Goal: Information Seeking & Learning: Learn about a topic

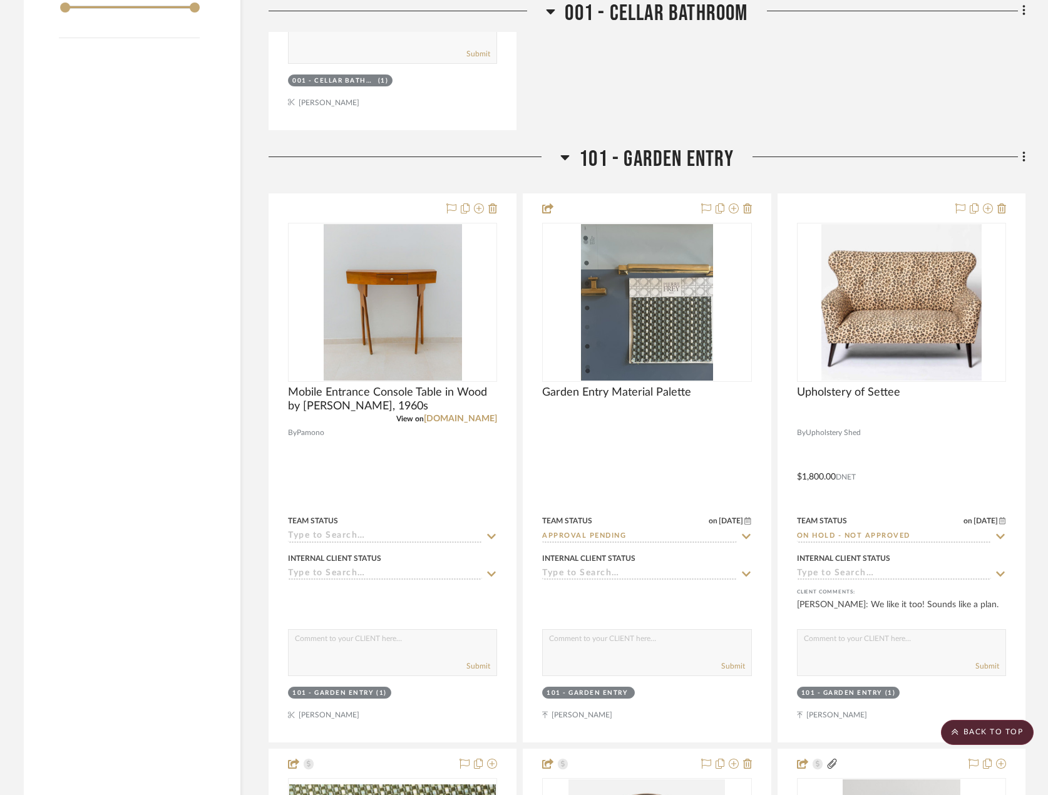
scroll to position [2629, 0]
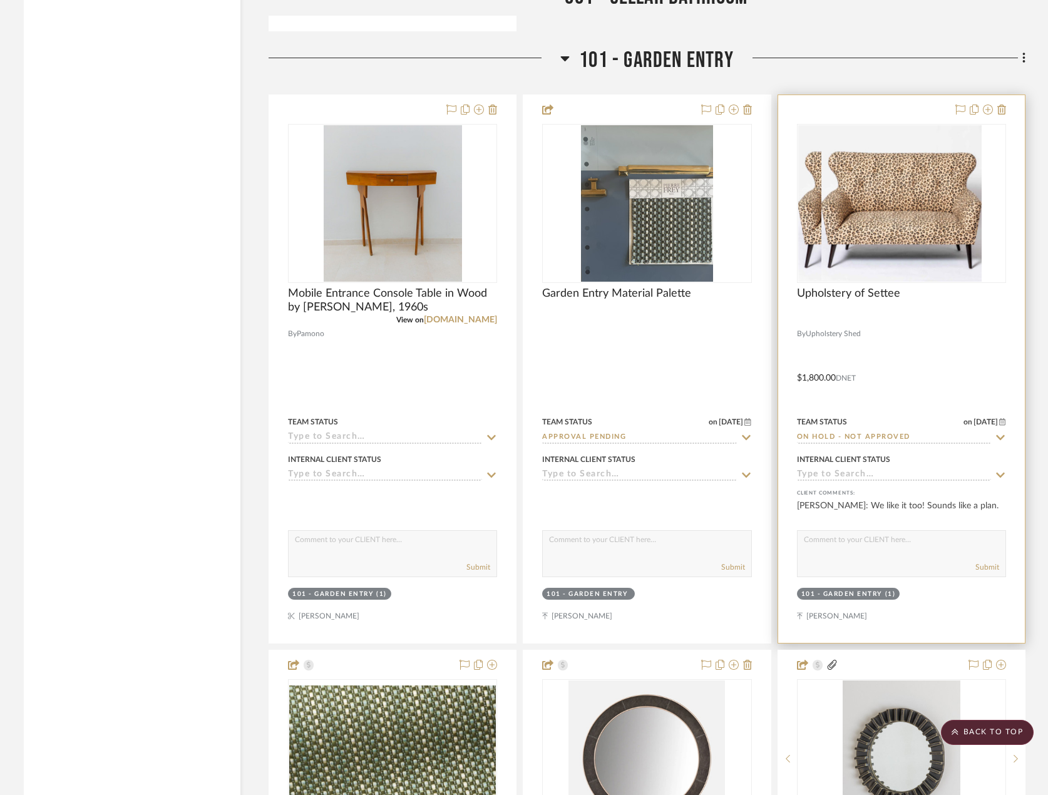
click at [963, 346] on div at bounding box center [901, 369] width 247 height 548
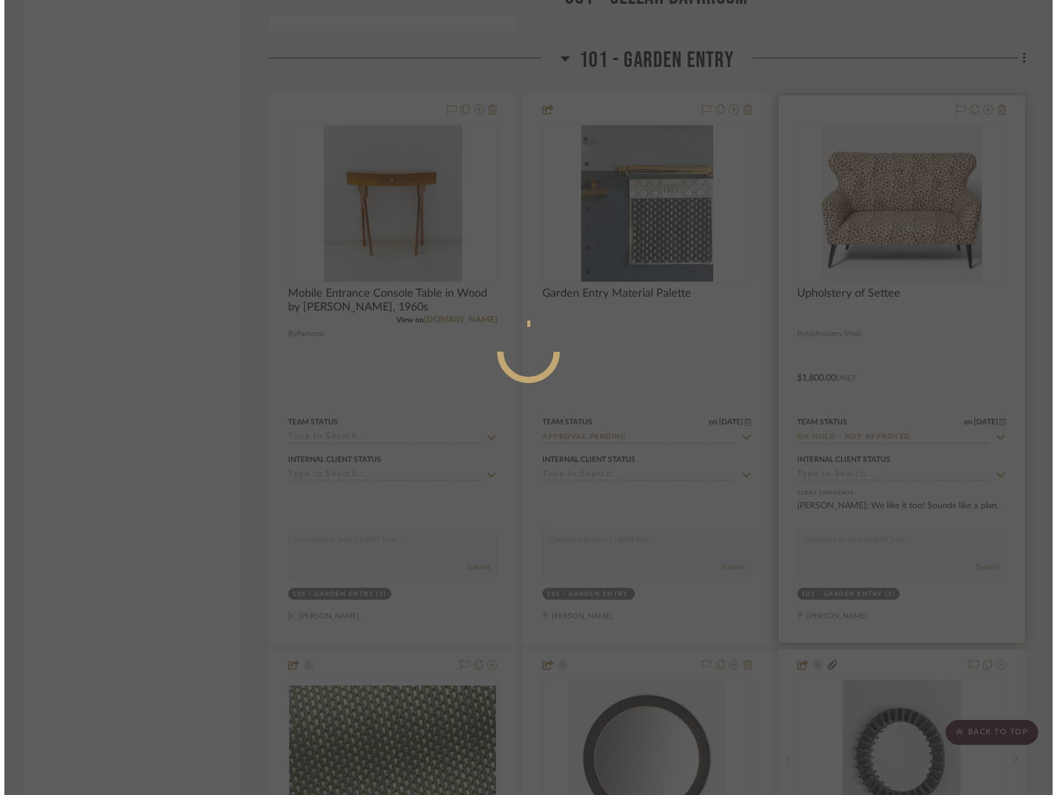
scroll to position [0, 0]
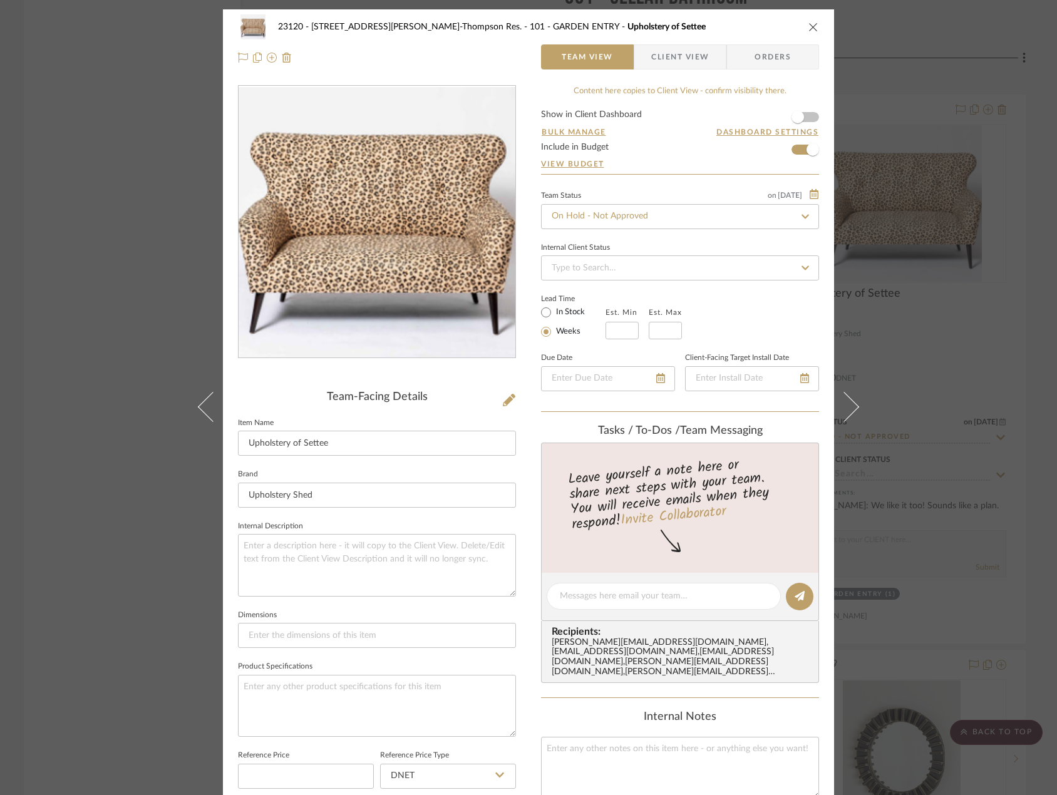
click at [7, 174] on div "23120 - [STREET_ADDRESS][PERSON_NAME], [PERSON_NAME] Res. 101 - GARDEN ENTRY Up…" at bounding box center [528, 397] width 1057 height 795
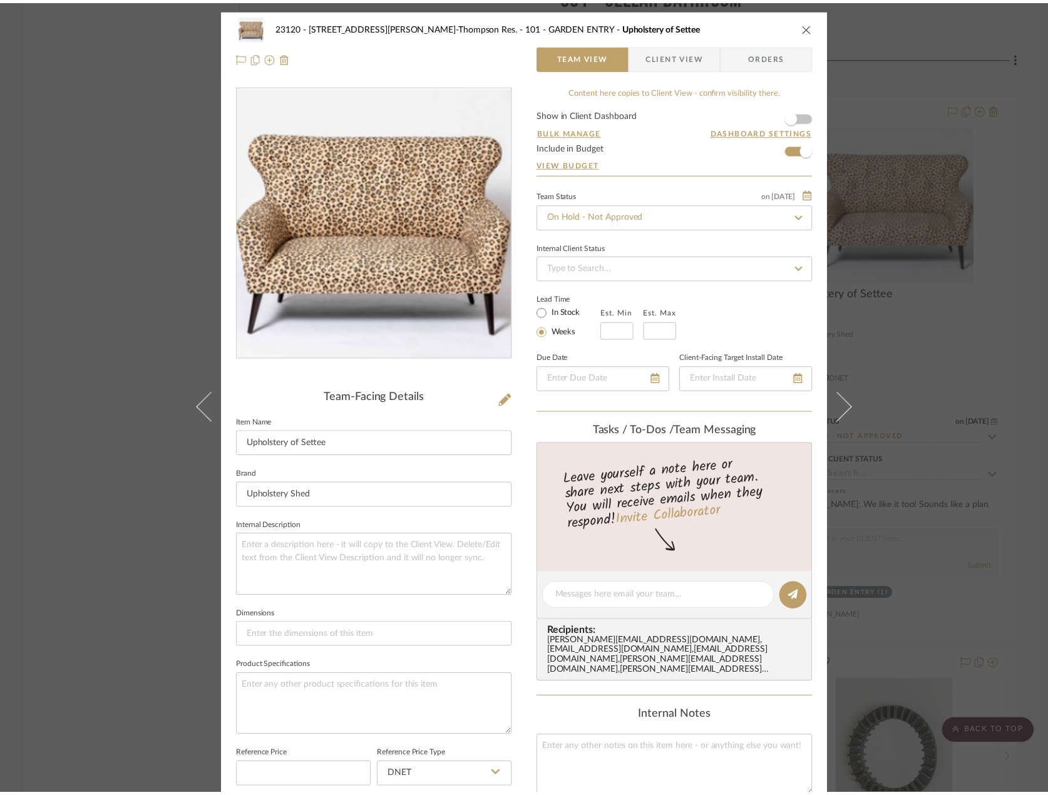
scroll to position [2629, 0]
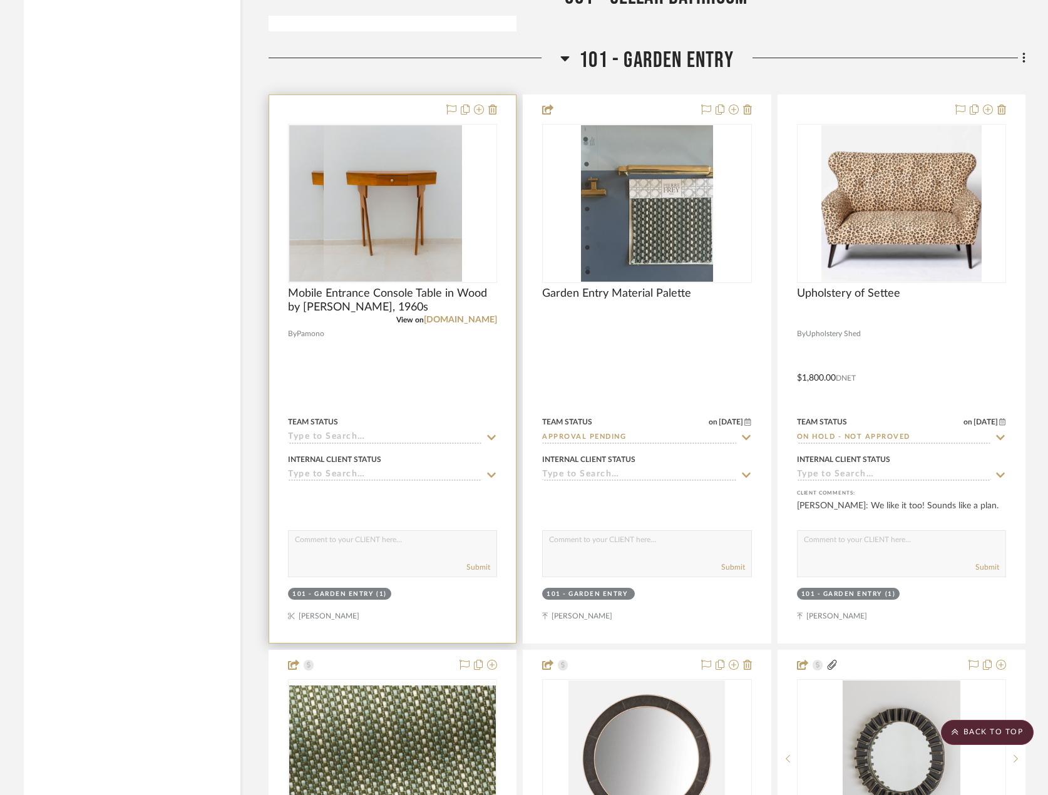
click at [425, 341] on div at bounding box center [392, 369] width 247 height 548
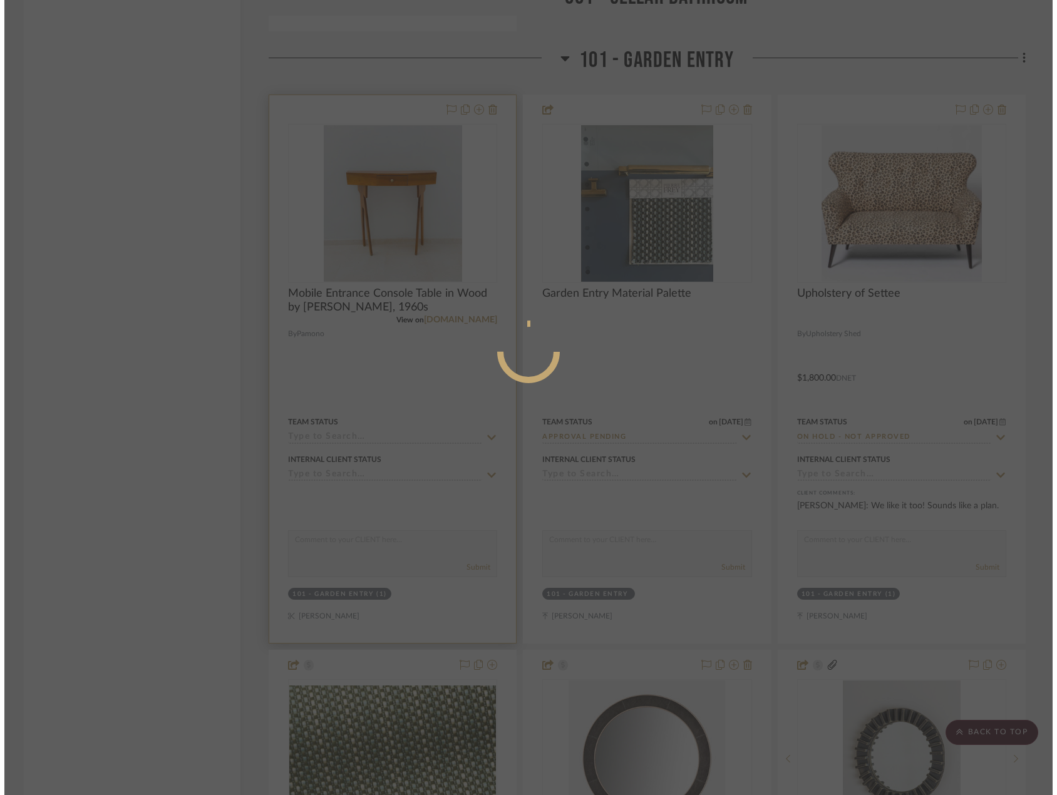
scroll to position [0, 0]
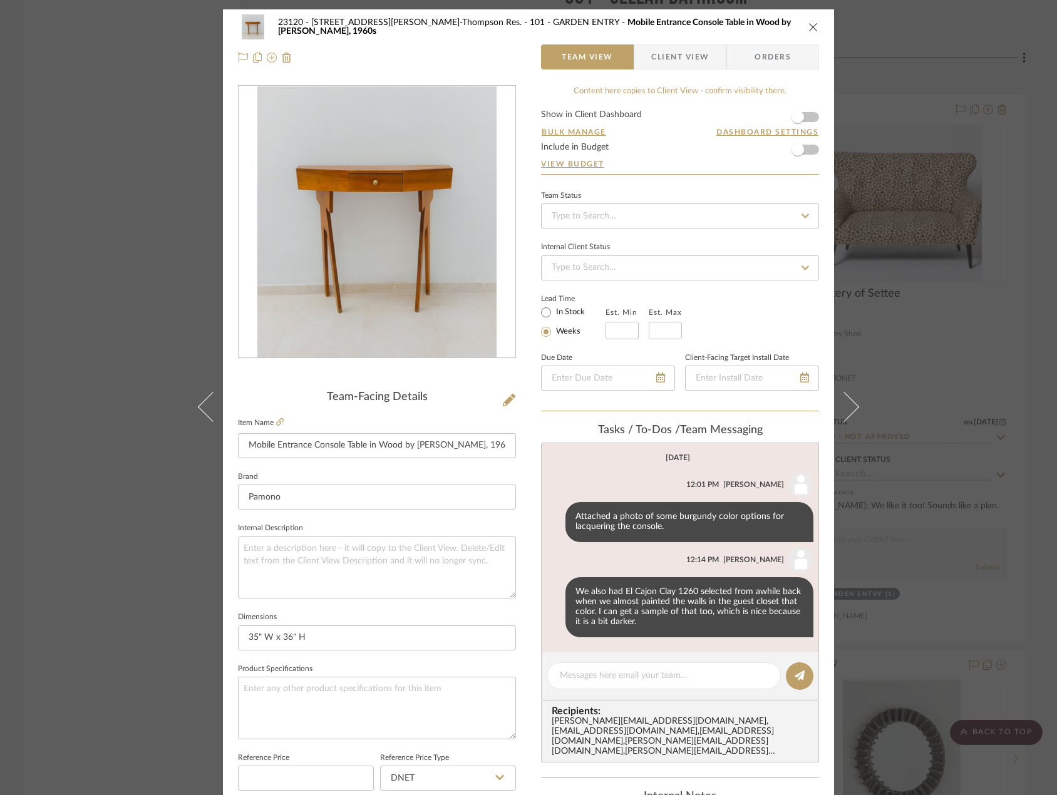
click at [131, 170] on div "23120 - [STREET_ADDRESS][PERSON_NAME], [PERSON_NAME] Res. 101 - GARDEN ENTRY Mo…" at bounding box center [528, 397] width 1057 height 795
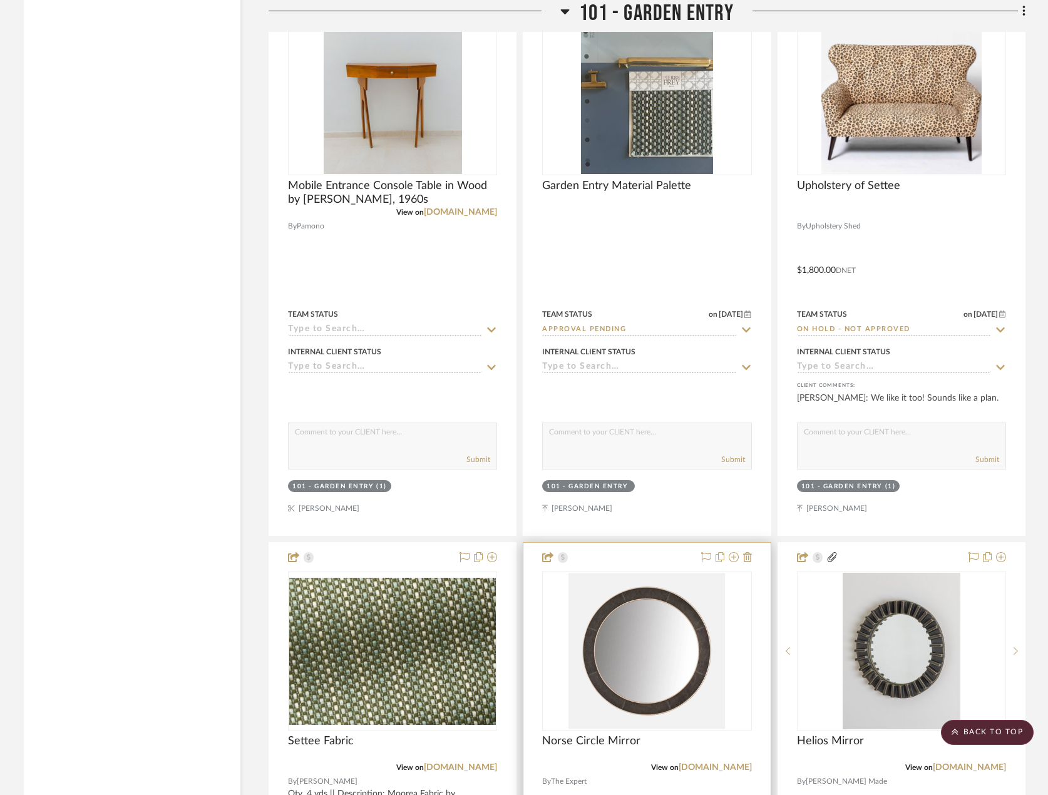
scroll to position [2817, 0]
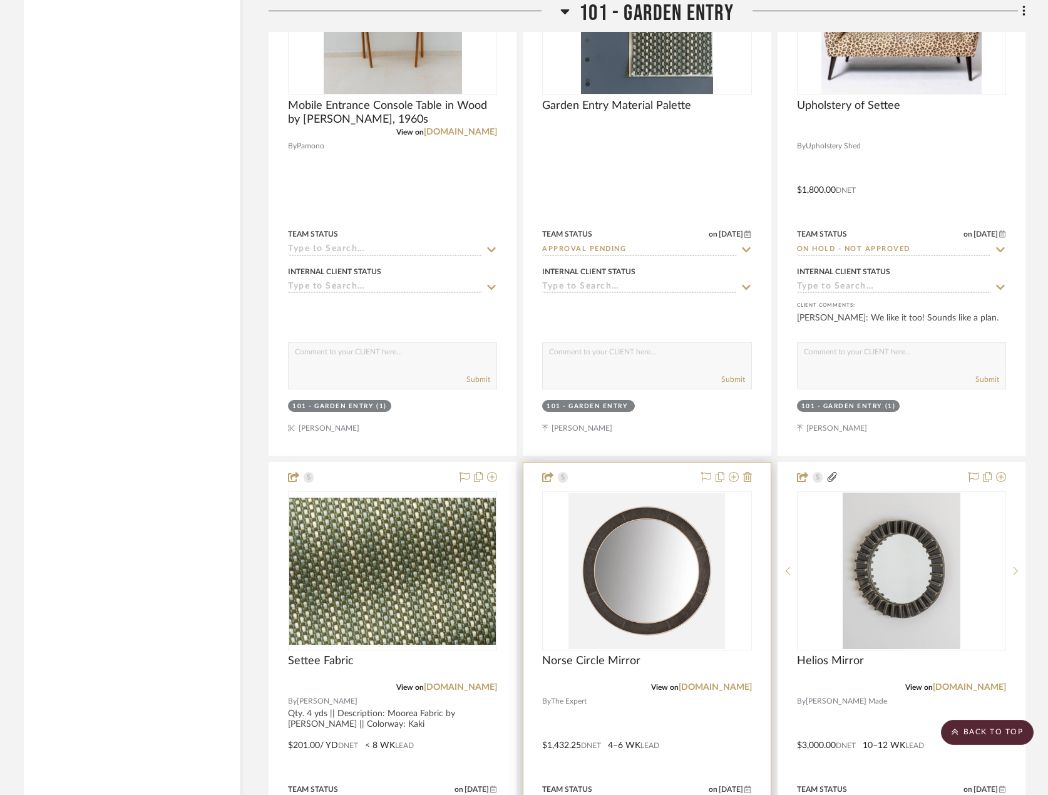
click at [689, 728] on div at bounding box center [646, 737] width 247 height 548
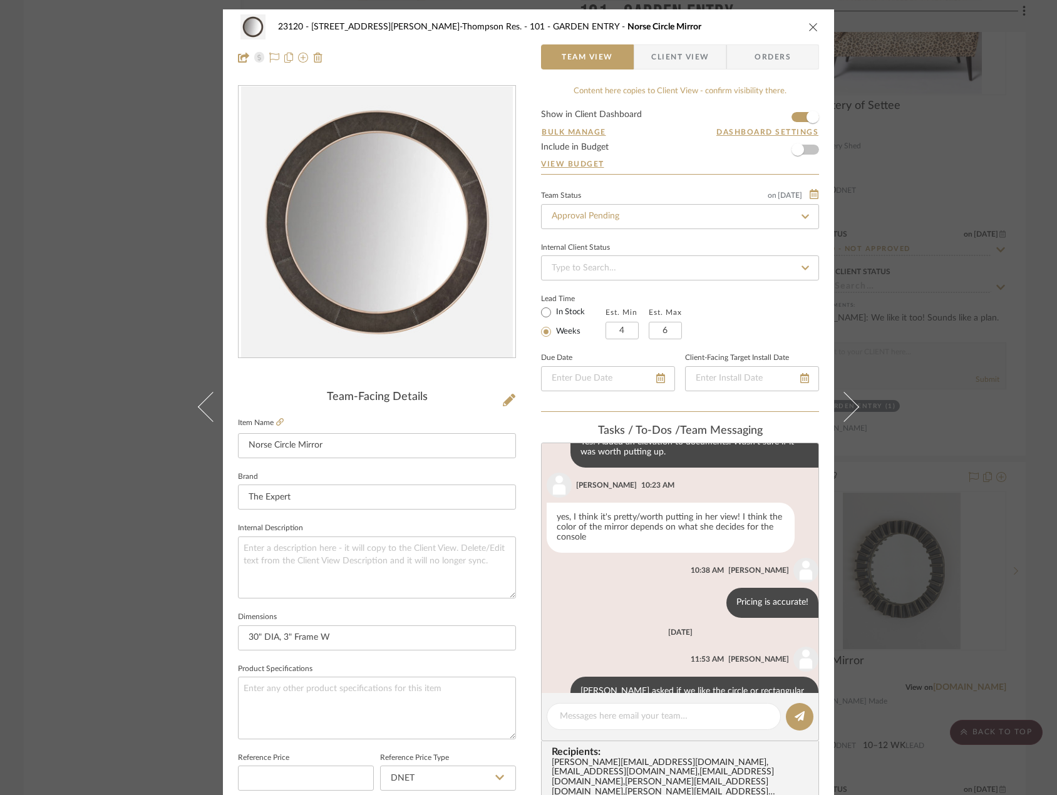
scroll to position [461, 0]
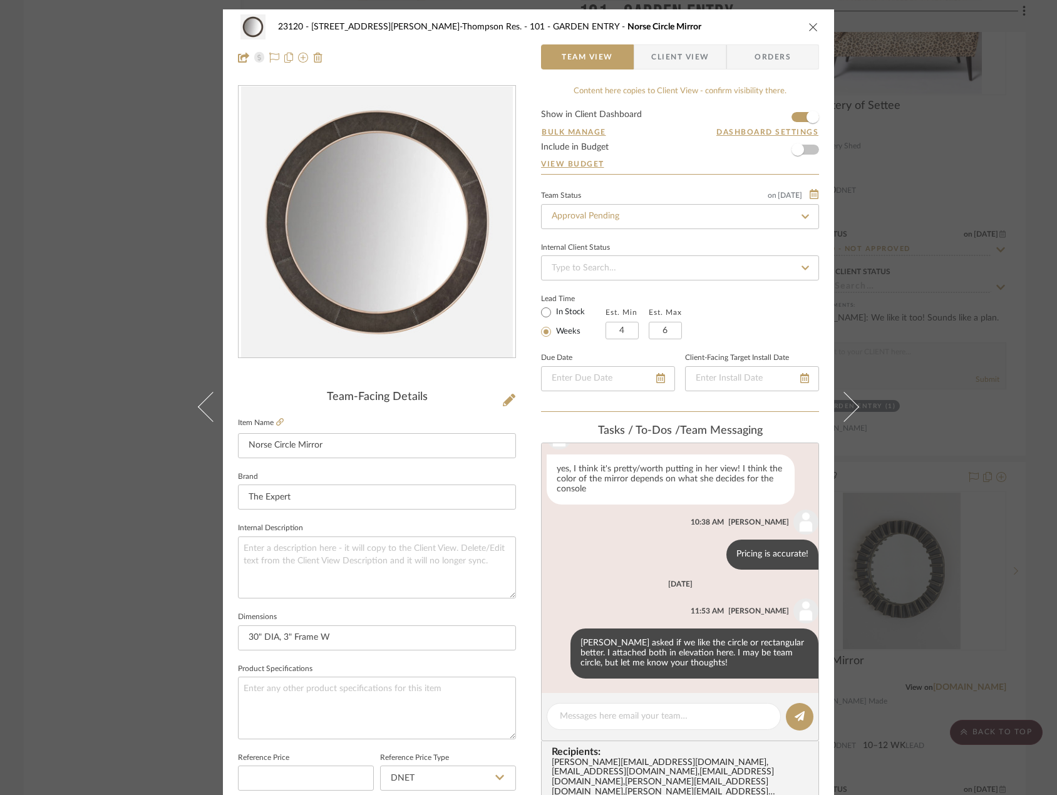
click at [69, 196] on div "23120 - [STREET_ADDRESS][PERSON_NAME], [PERSON_NAME] Res. 101 - GARDEN ENTRY No…" at bounding box center [528, 397] width 1057 height 795
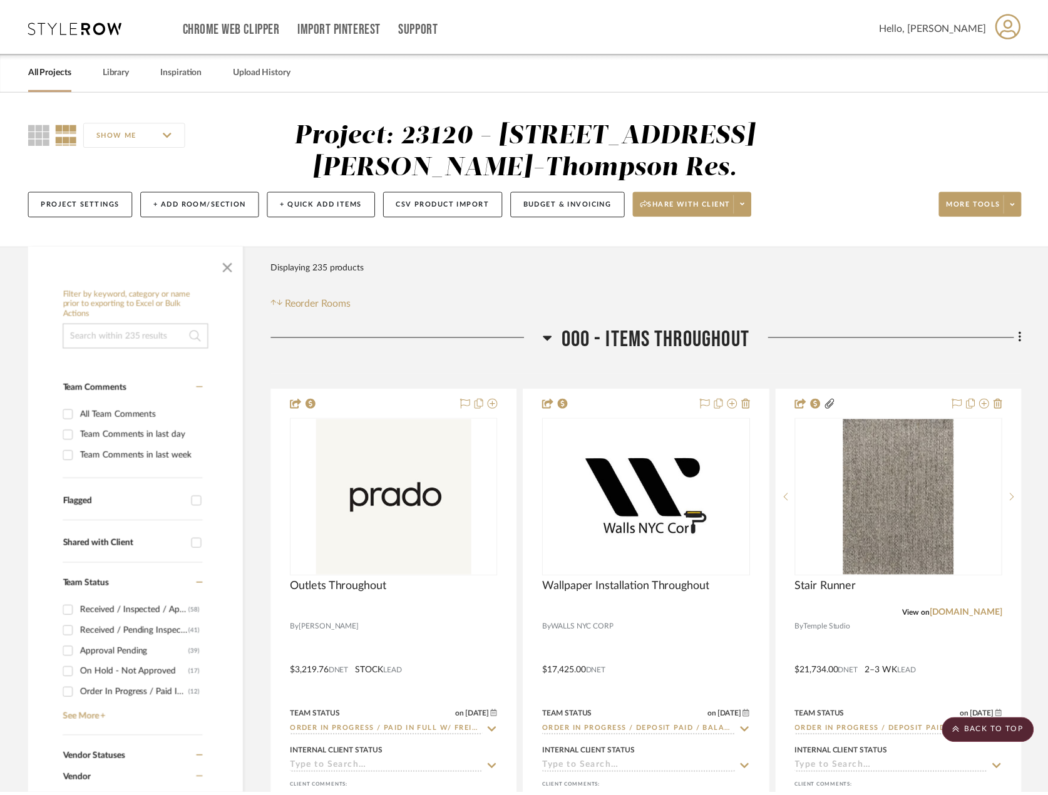
scroll to position [2817, 0]
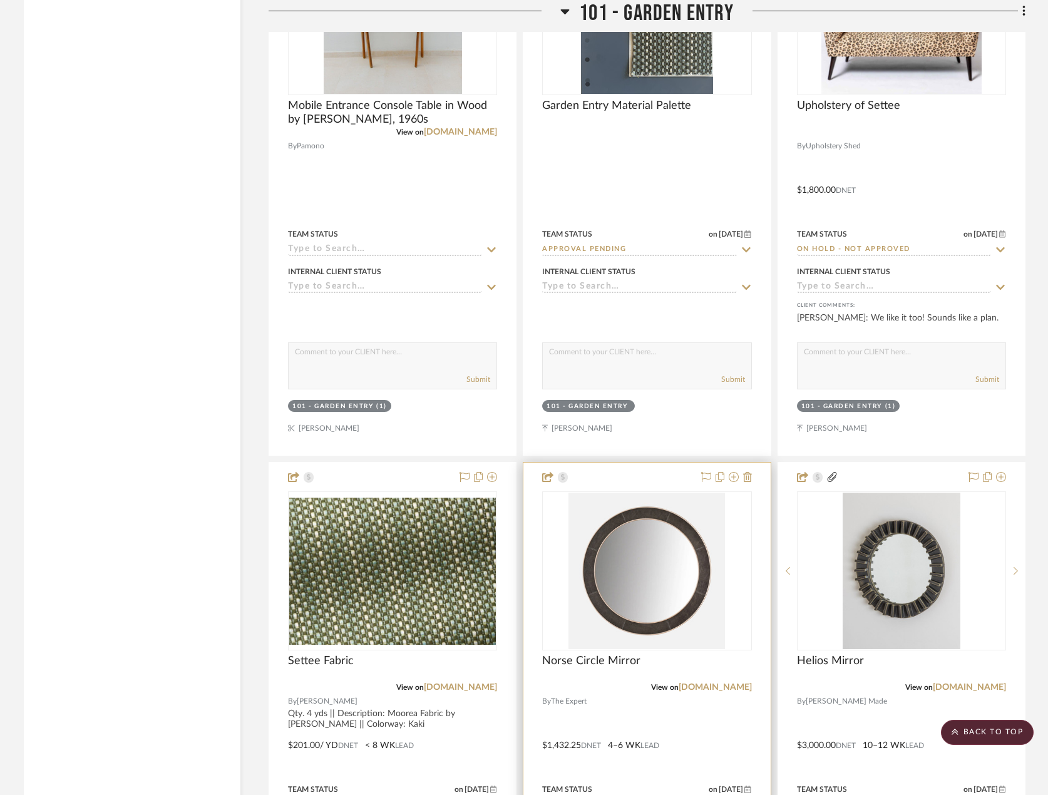
click at [665, 694] on div at bounding box center [646, 737] width 247 height 548
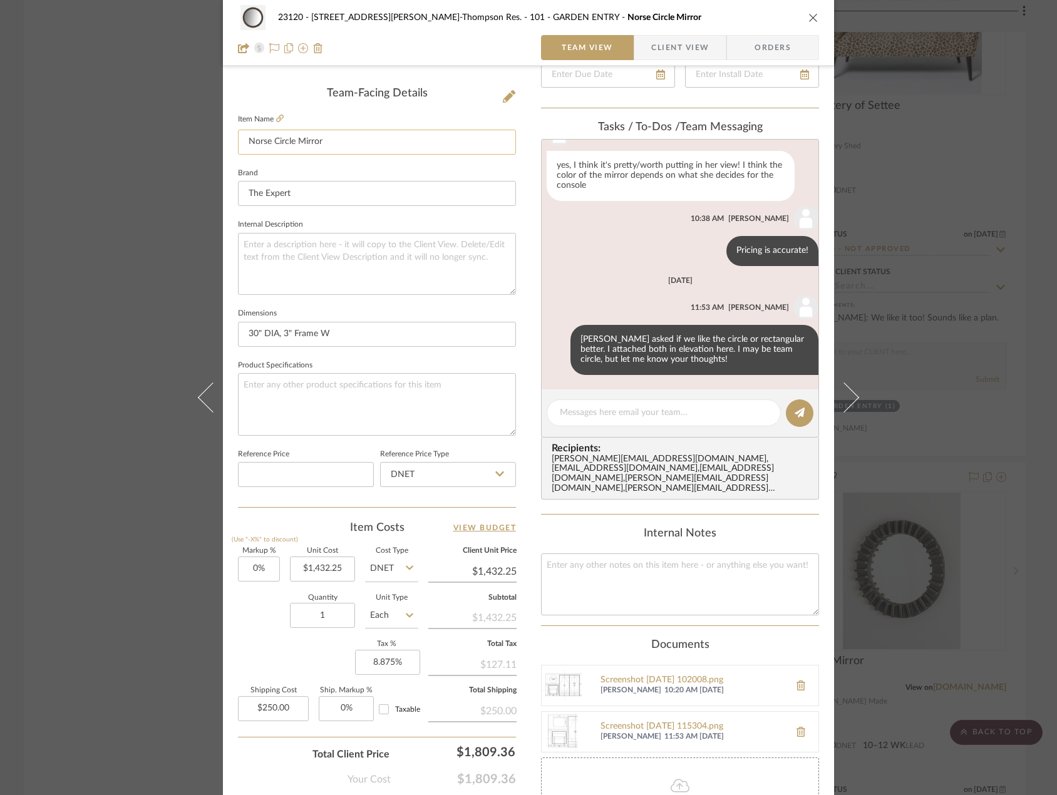
scroll to position [313, 0]
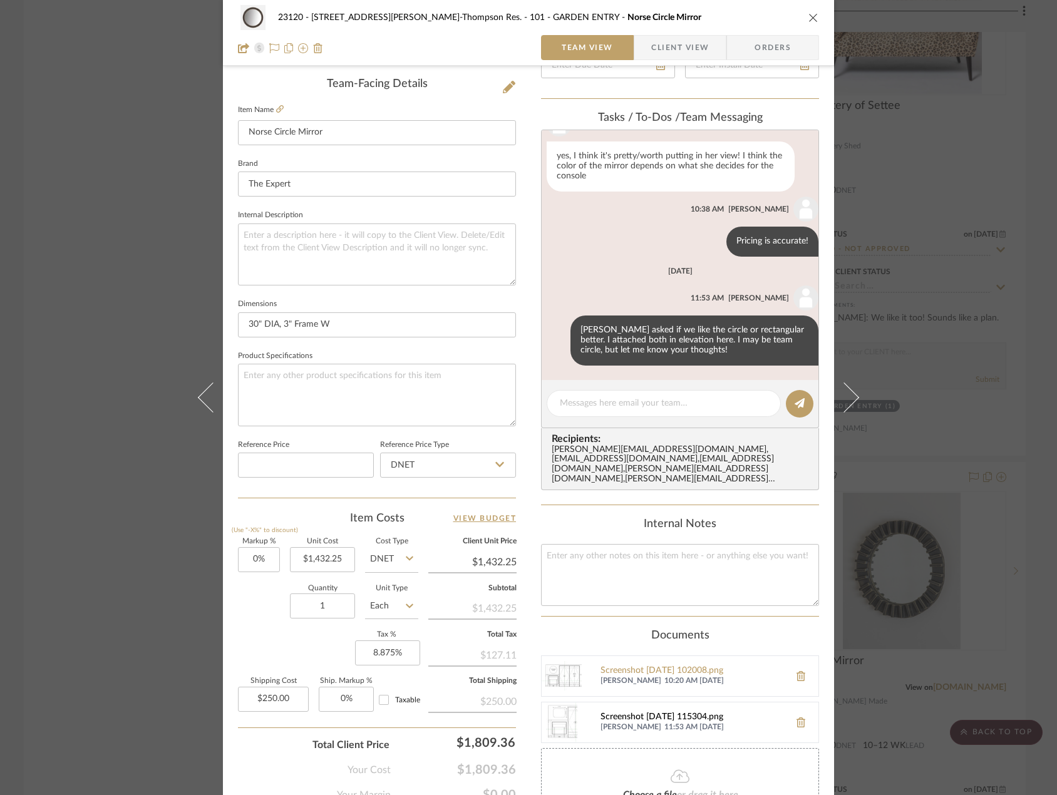
click at [635, 712] on div "Screenshot [DATE] 115304.png" at bounding box center [691, 717] width 183 height 10
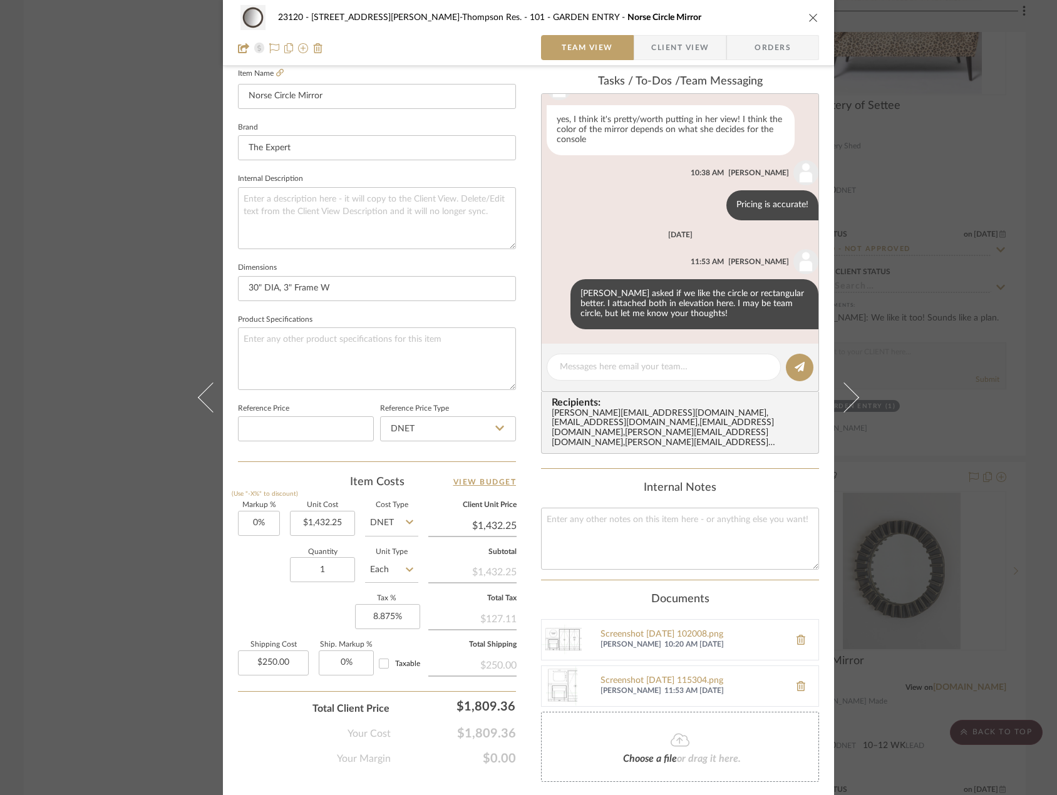
scroll to position [438, 0]
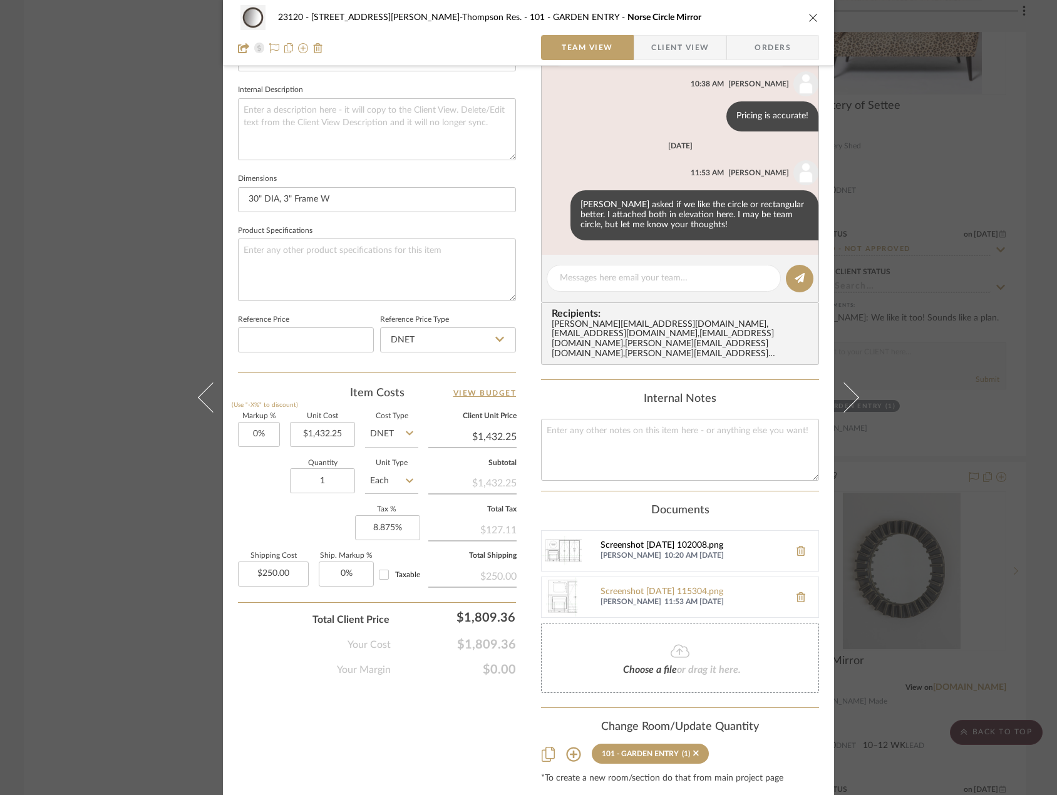
click at [647, 541] on div "Screenshot [DATE] 102008.png" at bounding box center [691, 546] width 183 height 10
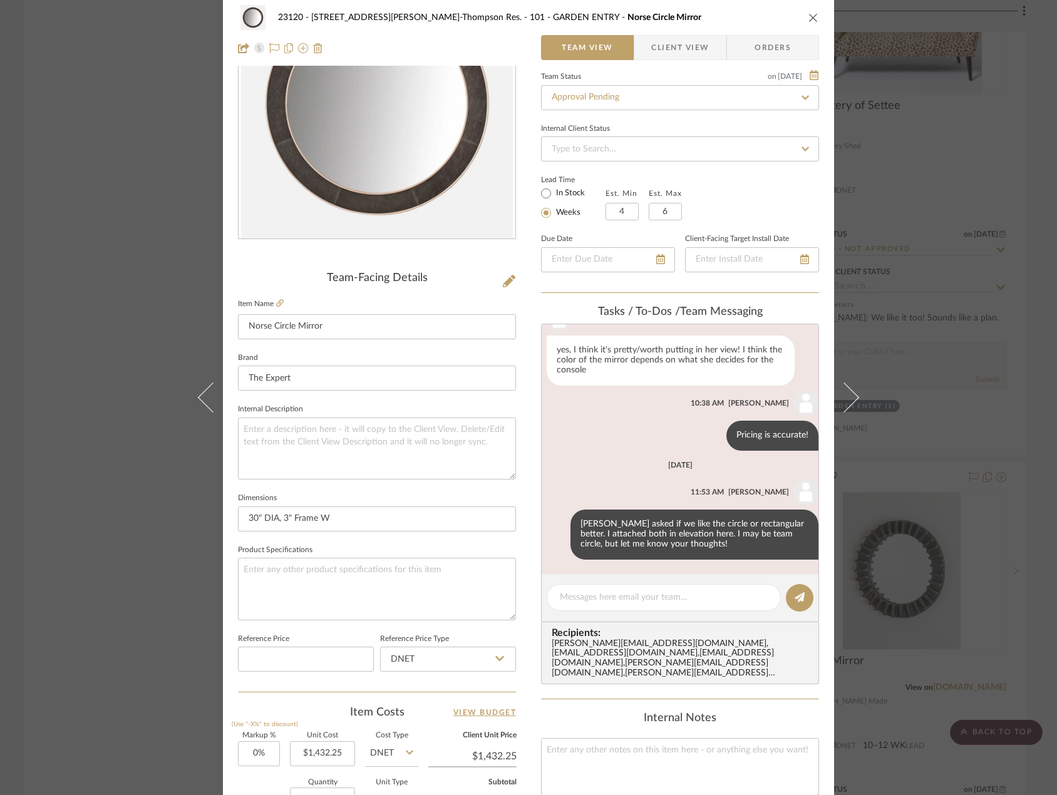
scroll to position [0, 0]
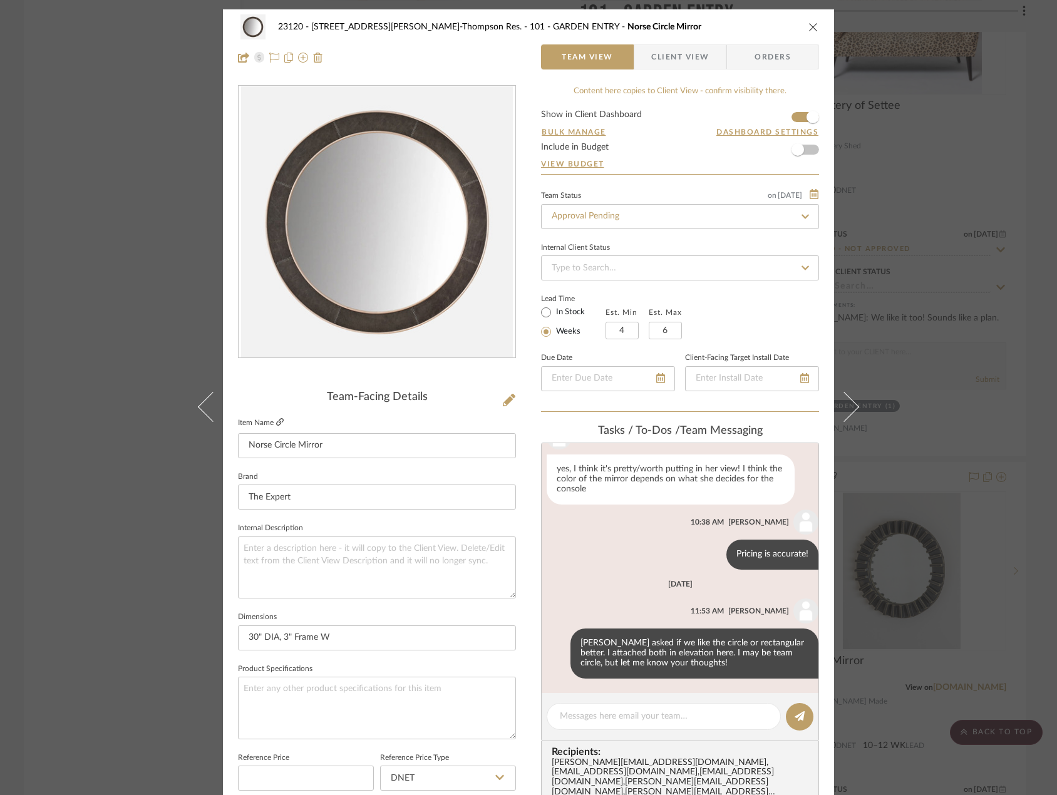
click at [277, 423] on icon at bounding box center [280, 422] width 8 height 8
click at [40, 249] on div "23120 - [STREET_ADDRESS][PERSON_NAME], [PERSON_NAME] Res. 101 - GARDEN ENTRY No…" at bounding box center [528, 397] width 1057 height 795
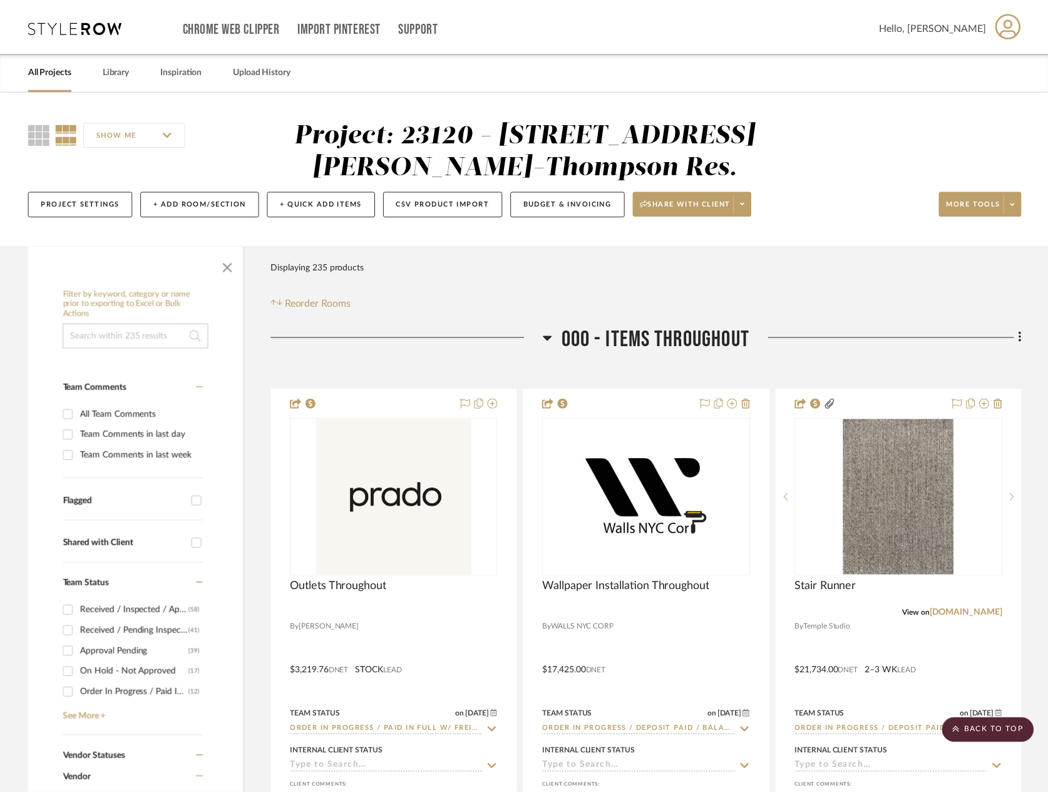
scroll to position [2817, 0]
